Goal: Task Accomplishment & Management: Manage account settings

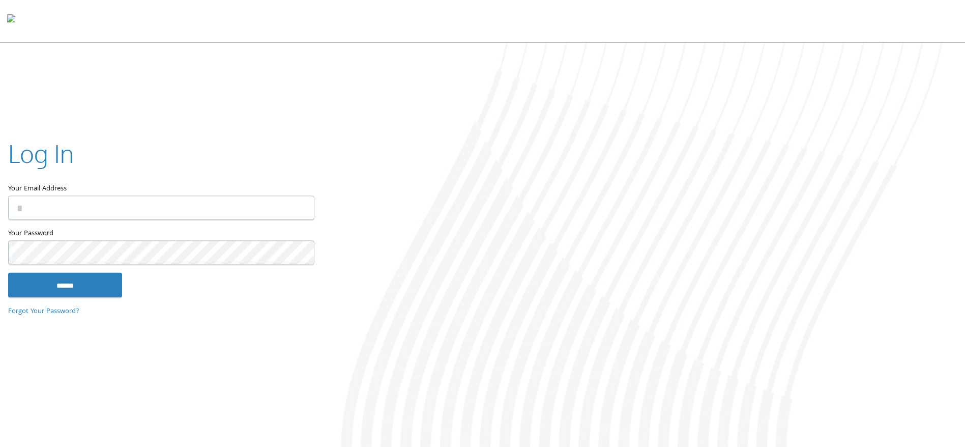
type input "**********"
click at [95, 283] on input "******" at bounding box center [65, 285] width 114 height 24
type input "**********"
click at [79, 290] on input "******" at bounding box center [65, 285] width 114 height 24
